Goal: Communication & Community: Ask a question

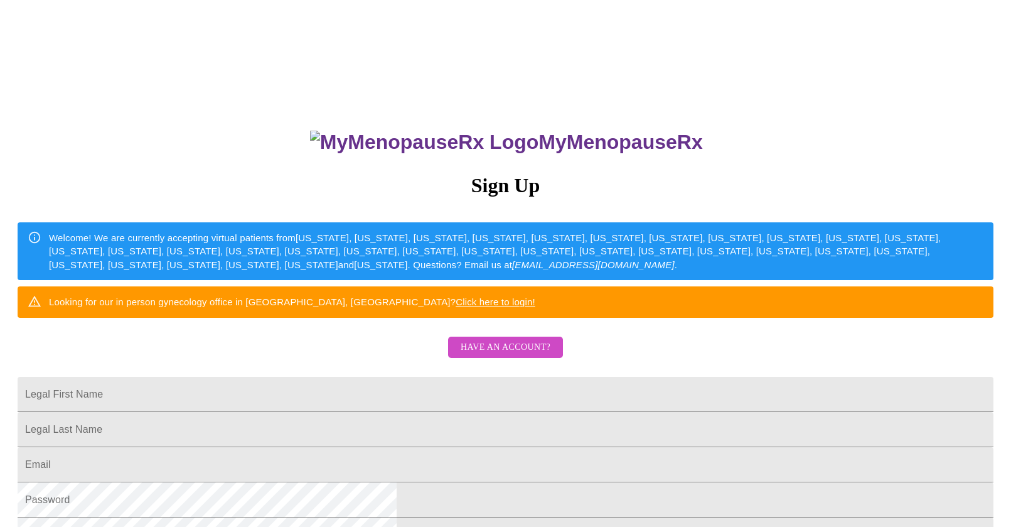
click at [488, 355] on span "Have an account?" at bounding box center [506, 348] width 90 height 16
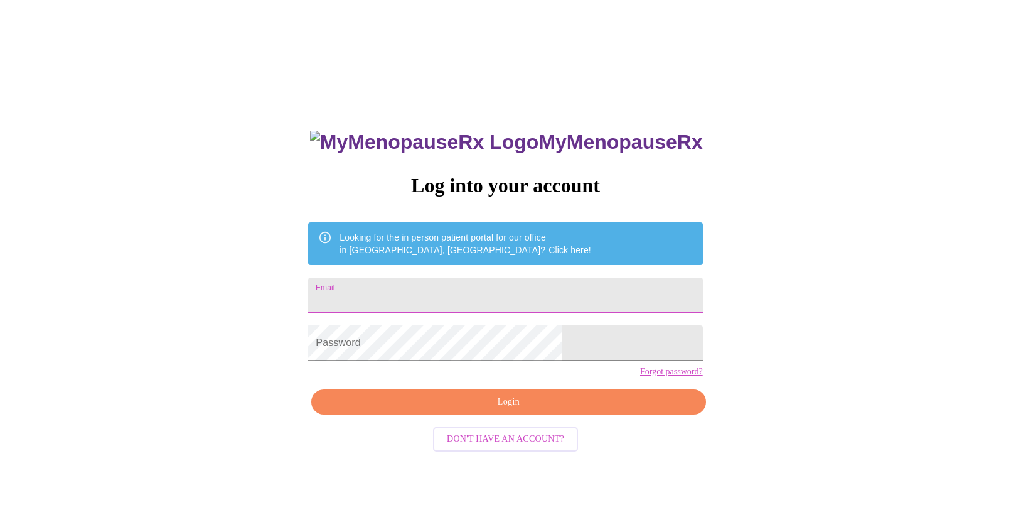
type input "[EMAIL_ADDRESS][DOMAIN_NAME]"
click at [486, 410] on span "Login" at bounding box center [508, 402] width 365 height 16
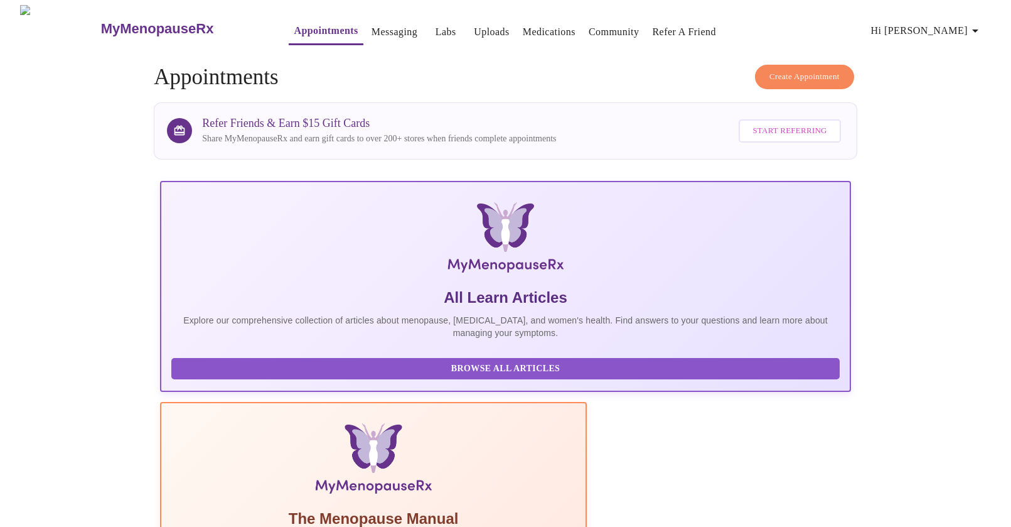
click at [372, 28] on link "Messaging" at bounding box center [395, 32] width 46 height 18
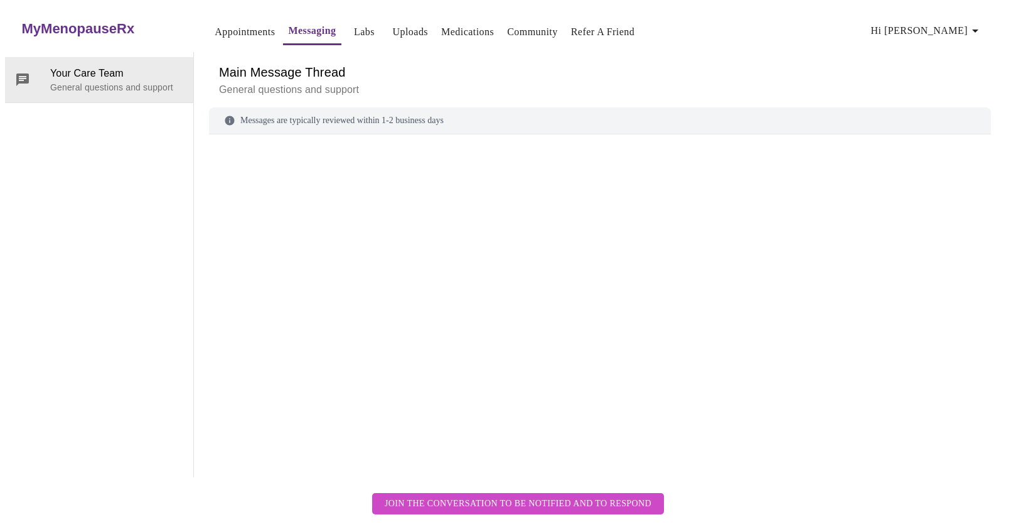
scroll to position [47, 0]
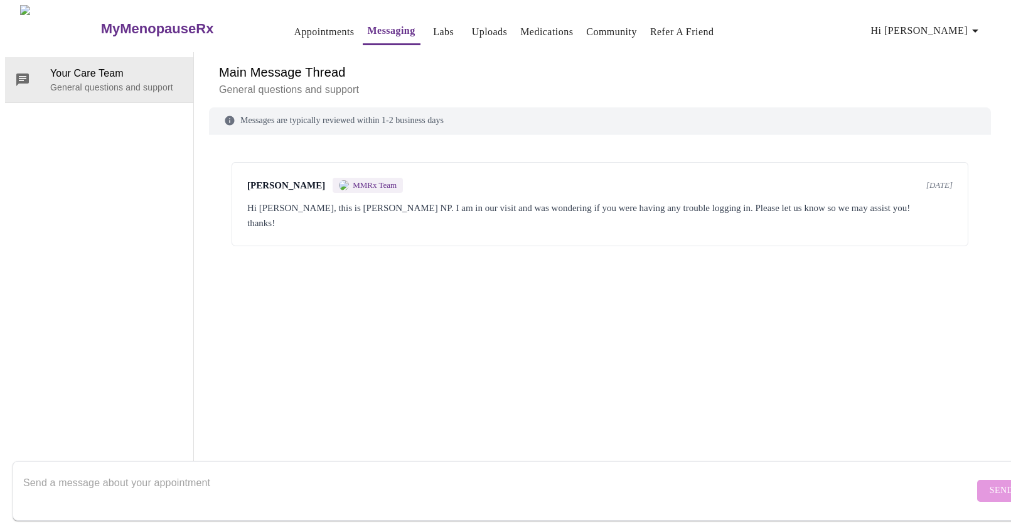
click at [226, 486] on textarea "Send a message about your appointment" at bounding box center [498, 490] width 951 height 40
click at [92, 81] on p "General questions and support" at bounding box center [116, 87] width 133 height 13
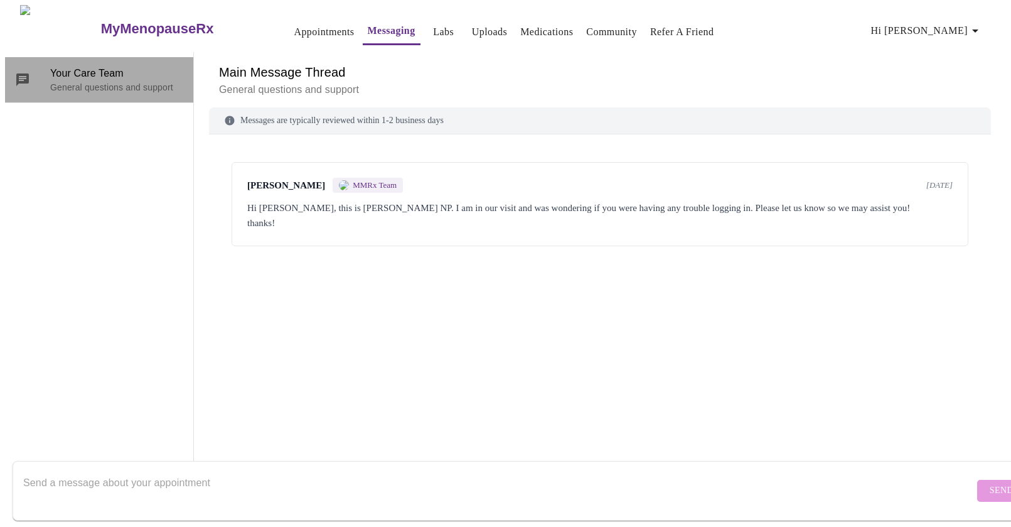
click at [100, 66] on span "Your Care Team" at bounding box center [116, 73] width 133 height 15
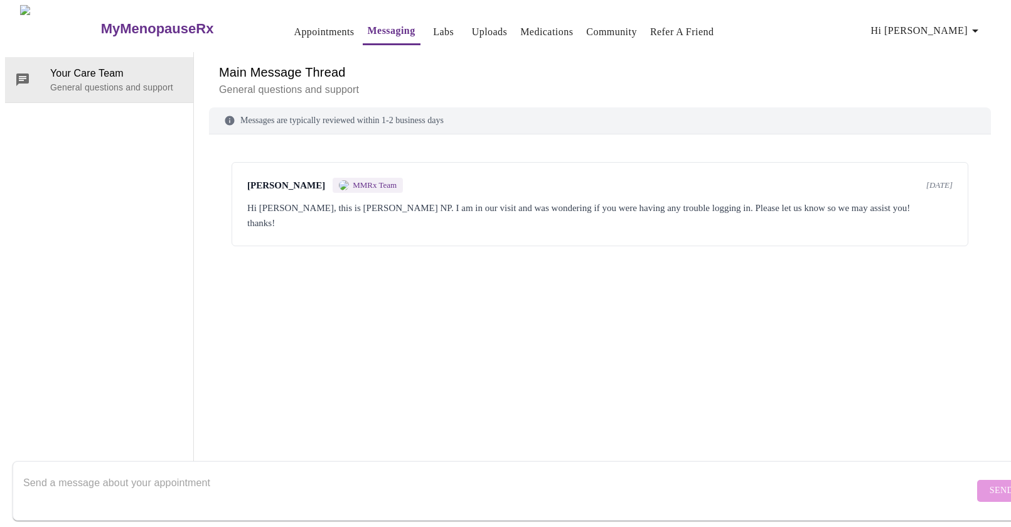
click at [246, 62] on h6 "Main Message Thread" at bounding box center [600, 72] width 762 height 20
click at [275, 107] on div "Messages are typically reviewed within 1-2 business days" at bounding box center [600, 120] width 782 height 27
click at [540, 346] on div "[PERSON_NAME] MMRx Team [DATE] Hi [PERSON_NAME], this is [PERSON_NAME] NP. I am…" at bounding box center [600, 287] width 782 height 277
click at [231, 470] on textarea "Send a message about your appointment" at bounding box center [498, 490] width 951 height 40
